Goal: Transaction & Acquisition: Obtain resource

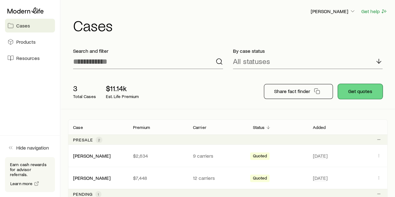
click at [365, 86] on button "Get quotes" at bounding box center [360, 91] width 45 height 15
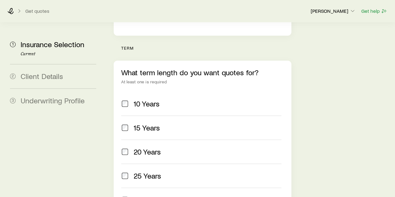
scroll to position [250, 0]
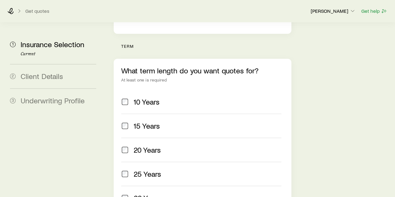
click at [141, 145] on span "20 Years" at bounding box center [147, 149] width 27 height 9
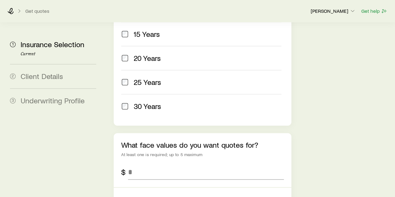
scroll to position [343, 0]
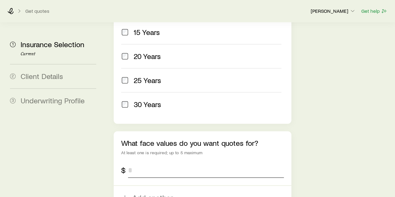
click at [181, 163] on input "tel" at bounding box center [205, 170] width 155 height 15
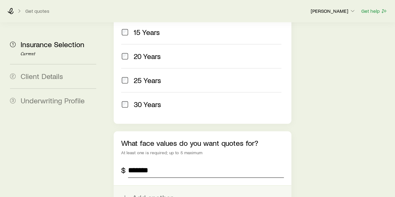
type input "*******"
click at [158, 186] on button "Add another" at bounding box center [202, 198] width 177 height 24
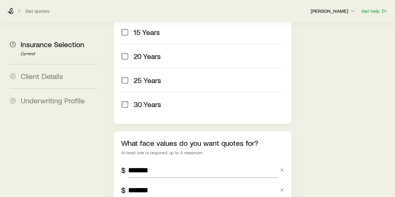
scroll to position [437, 0]
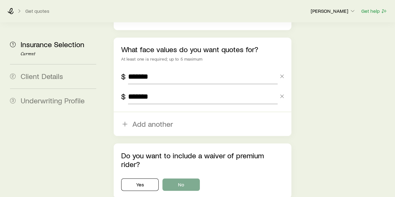
type input "*******"
click at [185, 178] on button "No" at bounding box center [180, 184] width 37 height 12
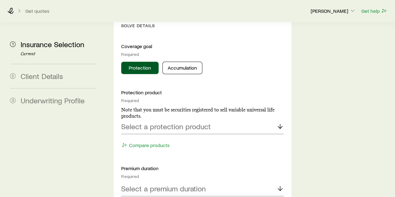
scroll to position [655, 0]
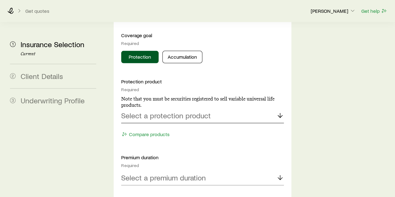
click at [221, 108] on div "Select a protection product" at bounding box center [202, 115] width 162 height 15
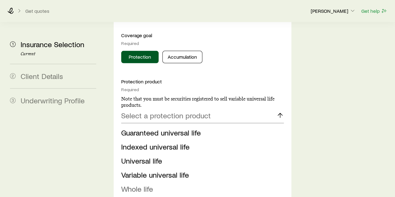
click at [168, 182] on li "Whole life" at bounding box center [200, 189] width 158 height 14
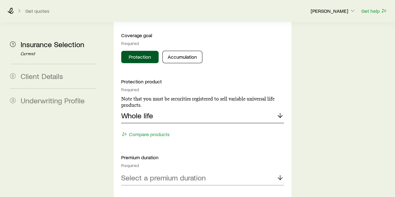
click at [279, 112] on icon at bounding box center [279, 115] width 7 height 7
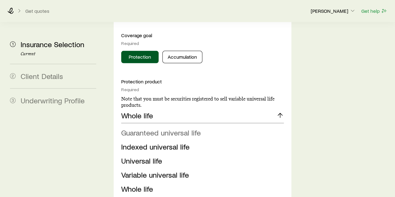
click at [193, 128] on span "Guaranteed universal life" at bounding box center [161, 132] width 80 height 9
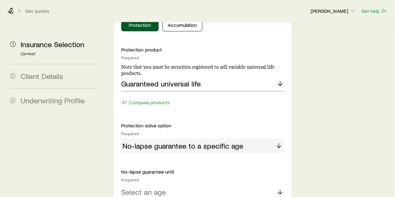
scroll to position [717, 0]
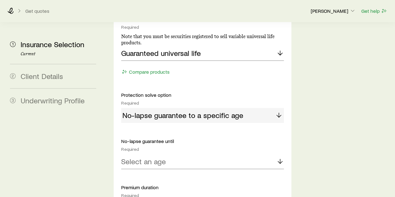
click at [263, 108] on div "No-lapse guarantee to a specific age" at bounding box center [202, 115] width 162 height 15
click at [278, 108] on div "No-lapse guarantee to a specific age" at bounding box center [202, 115] width 162 height 15
click at [274, 154] on div "Select an age" at bounding box center [202, 161] width 162 height 15
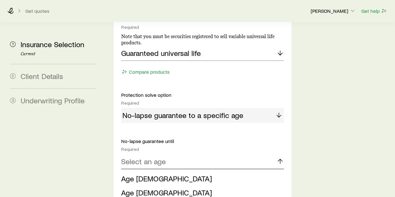
scroll to position [780, 0]
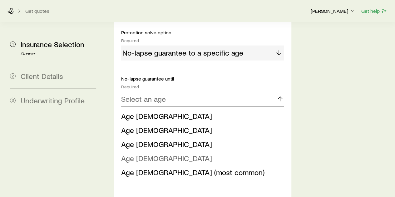
click at [175, 151] on li "Age [DEMOGRAPHIC_DATA]" at bounding box center [200, 158] width 158 height 14
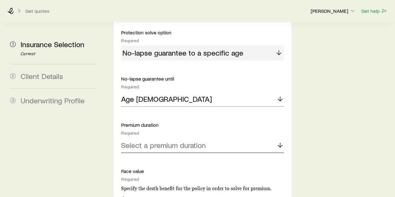
click at [251, 138] on div "Select a premium duration" at bounding box center [202, 145] width 162 height 15
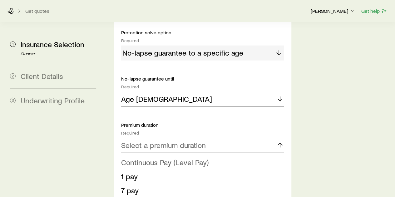
click at [210, 155] on li "Continuous Pay (Level Pay)" at bounding box center [200, 162] width 158 height 14
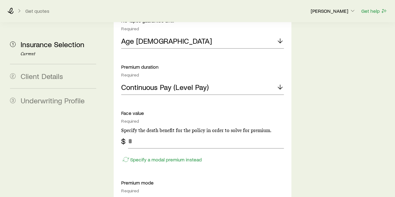
scroll to position [842, 0]
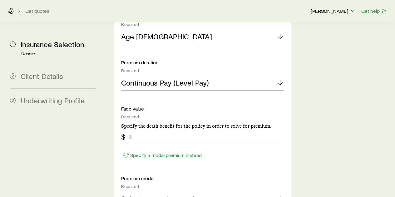
click at [199, 129] on input "tel" at bounding box center [205, 136] width 155 height 15
type input "*******"
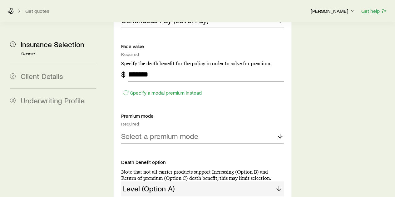
click at [264, 129] on div "Select a premium mode" at bounding box center [202, 136] width 162 height 15
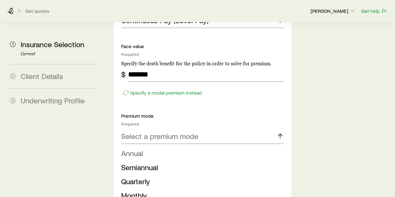
click at [216, 146] on li "Annual" at bounding box center [200, 153] width 158 height 14
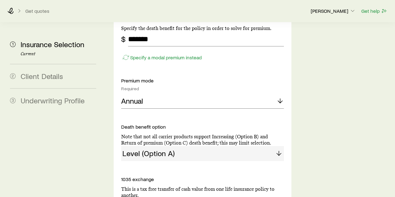
scroll to position [998, 0]
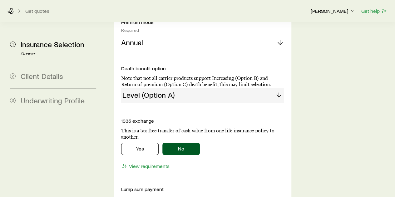
click at [223, 88] on div "Level (Option A)" at bounding box center [202, 95] width 162 height 15
click at [233, 88] on div "Level (Option A)" at bounding box center [202, 95] width 162 height 15
click at [277, 88] on div "Level (Option A)" at bounding box center [202, 95] width 162 height 15
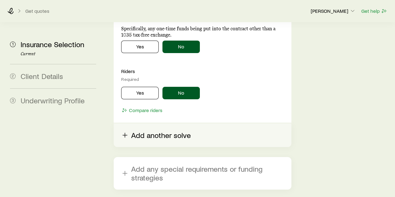
scroll to position [1176, 0]
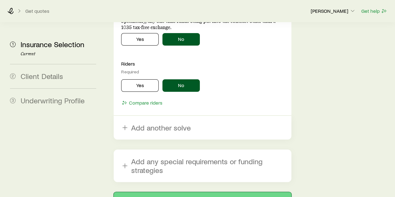
click at [220, 192] on button "Next: Client Details" at bounding box center [202, 199] width 177 height 15
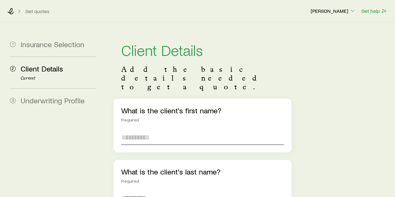
click at [187, 130] on input "text" at bounding box center [202, 137] width 162 height 15
type input "**********"
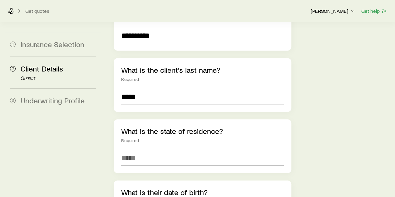
scroll to position [125, 0]
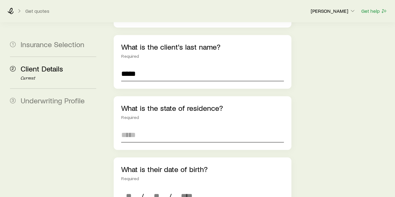
type input "*****"
click at [190, 127] on input at bounding box center [202, 134] width 162 height 15
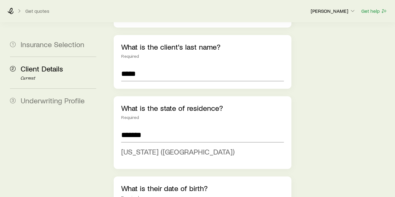
click at [163, 145] on li "[US_STATE] ([GEOGRAPHIC_DATA])" at bounding box center [200, 152] width 158 height 14
type input "**********"
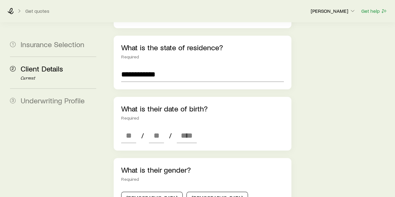
scroll to position [187, 0]
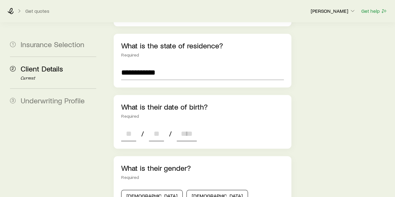
click at [131, 126] on input at bounding box center [128, 133] width 15 height 15
type input "**"
type input "****"
type input "*"
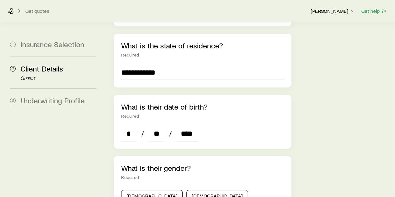
type input "****"
click at [218, 131] on div "**********" at bounding box center [202, 173] width 177 height 525
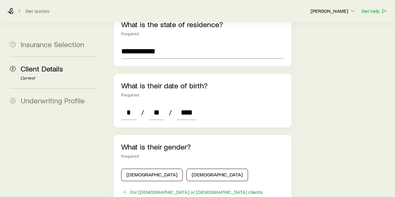
scroll to position [218, 0]
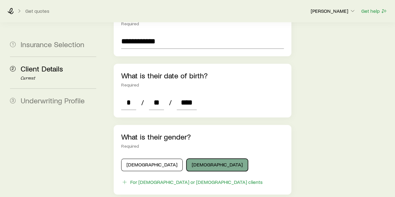
click at [186, 158] on button "[DEMOGRAPHIC_DATA]" at bounding box center [216, 164] width 61 height 12
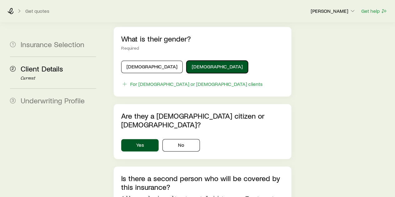
scroll to position [374, 0]
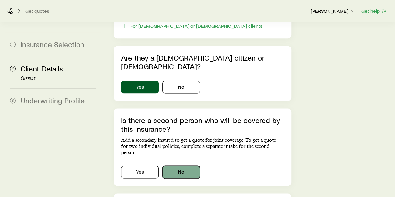
click at [188, 166] on button "No" at bounding box center [180, 172] width 37 height 12
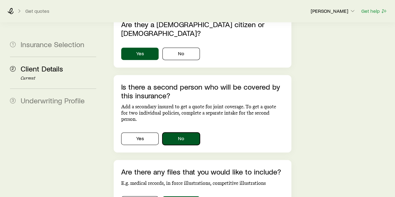
scroll to position [452, 0]
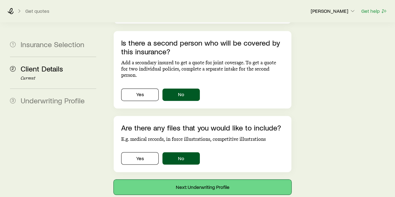
click at [204, 179] on button "Next: Underwriting Profile" at bounding box center [202, 186] width 177 height 15
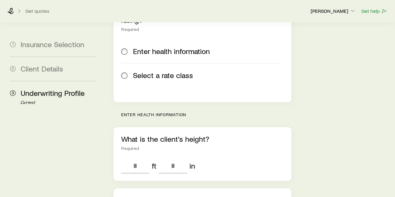
scroll to position [94, 0]
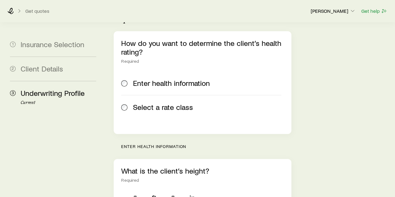
click at [165, 95] on label "Select a rate class" at bounding box center [201, 107] width 160 height 24
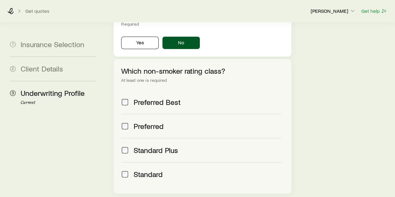
click at [145, 122] on span "Preferred" at bounding box center [149, 126] width 30 height 9
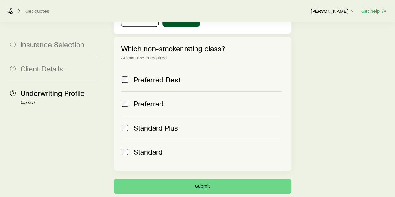
scroll to position [285, 0]
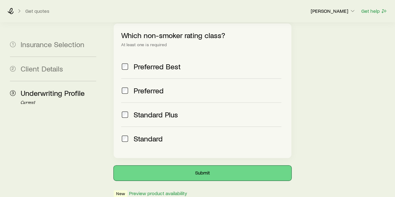
click at [215, 165] on button "Submit" at bounding box center [202, 172] width 177 height 15
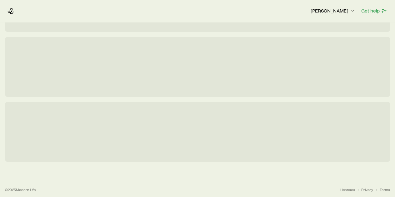
scroll to position [0, 0]
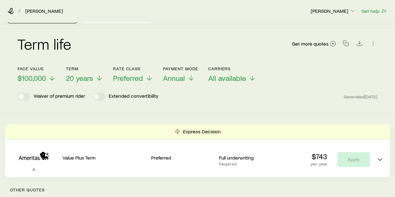
scroll to position [31, 0]
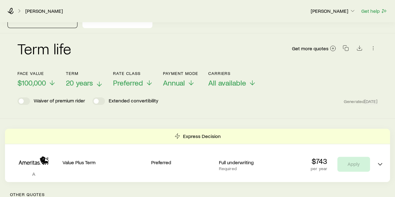
click at [95, 79] on p "20 years" at bounding box center [84, 82] width 37 height 9
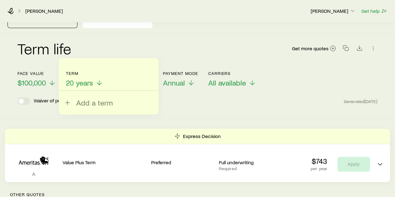
click at [223, 104] on div "Term life Get more quotes Face value $100,000 Term 20 years Add a term Rate Cla…" at bounding box center [197, 75] width 395 height 85
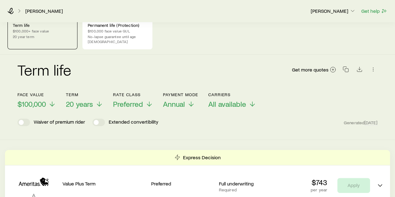
scroll to position [0, 0]
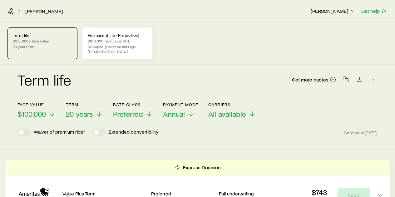
click at [110, 48] on p "No-lapse guarantee until age [DEMOGRAPHIC_DATA]" at bounding box center [117, 49] width 59 height 10
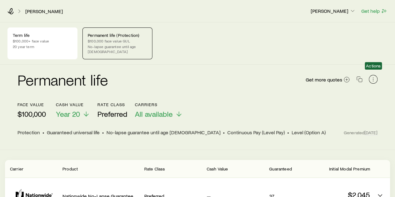
click at [374, 76] on icon "button" at bounding box center [373, 79] width 6 height 6
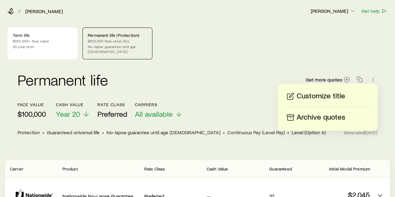
click at [332, 27] on div "Term life $100,000+ face value 20 year term Permanent life (Protection) $100,00…" at bounding box center [197, 43] width 395 height 42
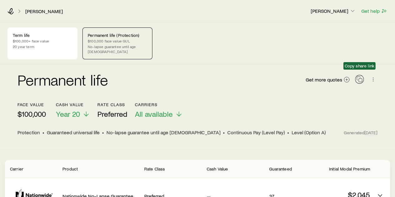
click at [360, 76] on icon "button" at bounding box center [359, 79] width 6 height 6
